Goal: Information Seeking & Learning: Learn about a topic

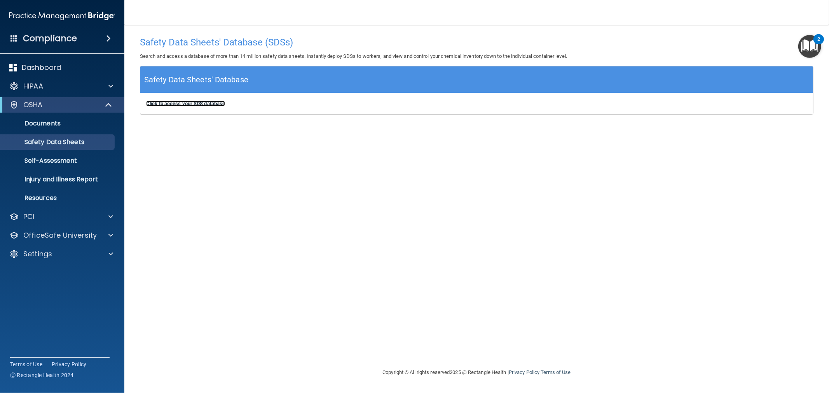
click at [220, 103] on b "Click to access your SDS database" at bounding box center [185, 104] width 79 height 6
click at [82, 230] on div "OfficeSafe University" at bounding box center [62, 236] width 125 height 16
click at [79, 240] on p "OfficeSafe University" at bounding box center [59, 235] width 73 height 9
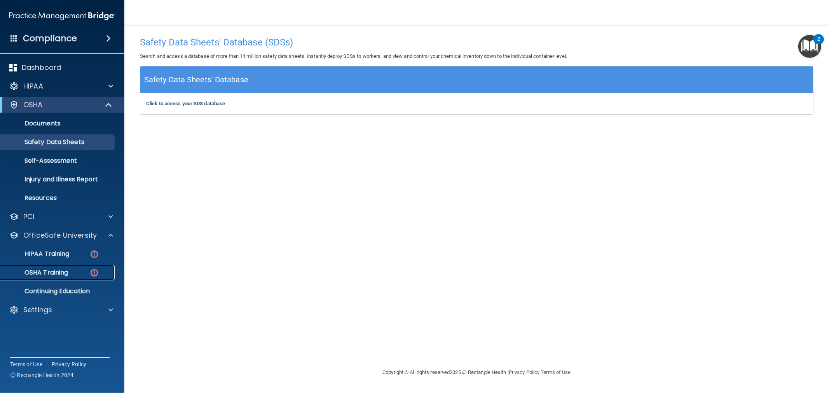
click at [65, 265] on link "OSHA Training" at bounding box center [53, 273] width 122 height 16
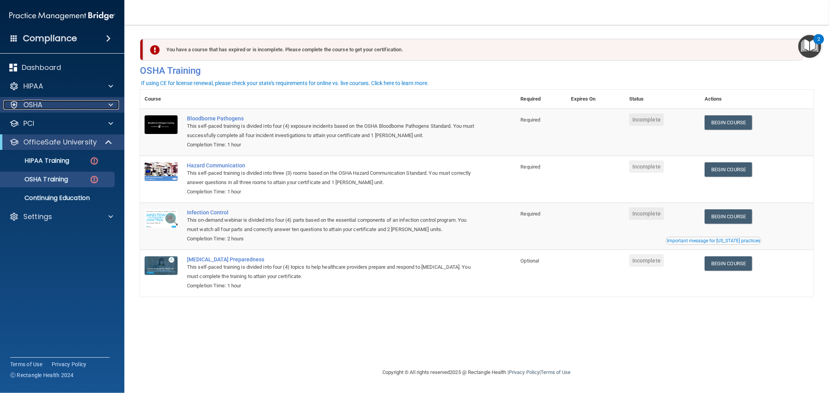
click at [54, 107] on div "OSHA" at bounding box center [51, 104] width 96 height 9
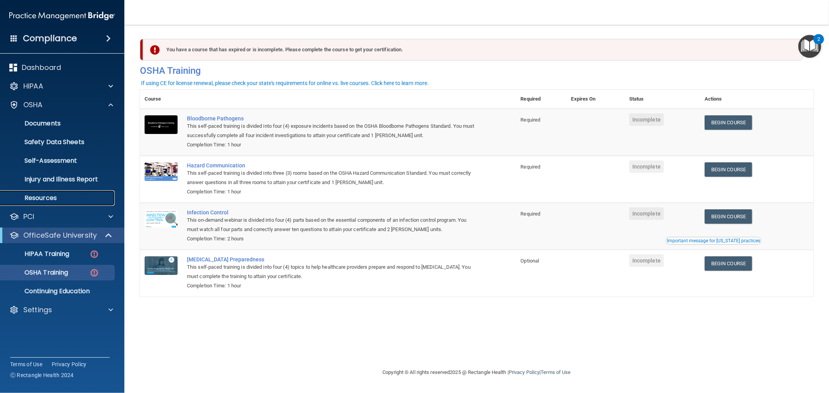
click at [60, 199] on p "Resources" at bounding box center [58, 198] width 106 height 8
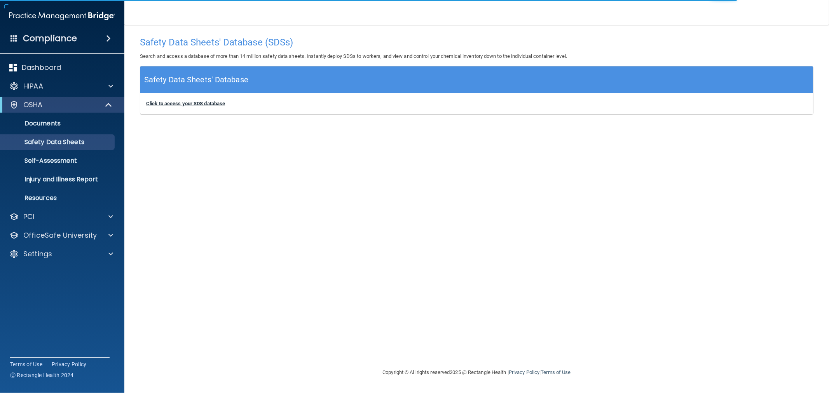
drag, startPoint x: 197, startPoint y: 97, endPoint x: 193, endPoint y: 101, distance: 5.5
click at [195, 99] on div "Click to access your SDS database Click to access your SDS database" at bounding box center [476, 103] width 673 height 21
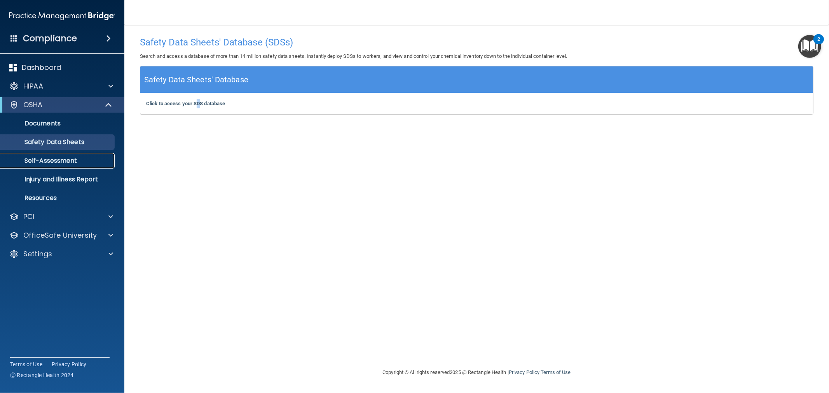
click at [55, 161] on p "Self-Assessment" at bounding box center [58, 161] width 106 height 8
